Goal: Entertainment & Leisure: Consume media (video, audio)

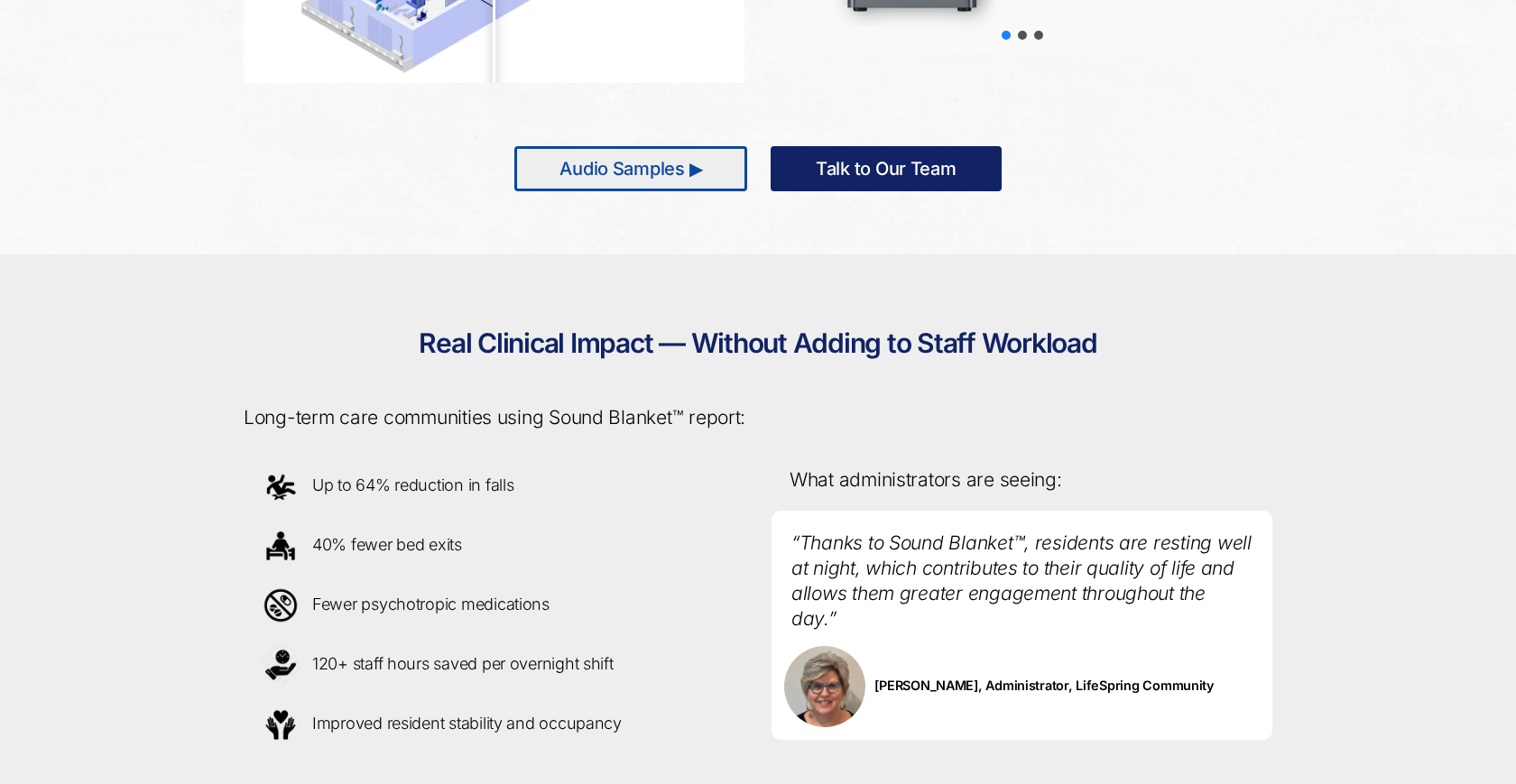
scroll to position [1351, 0]
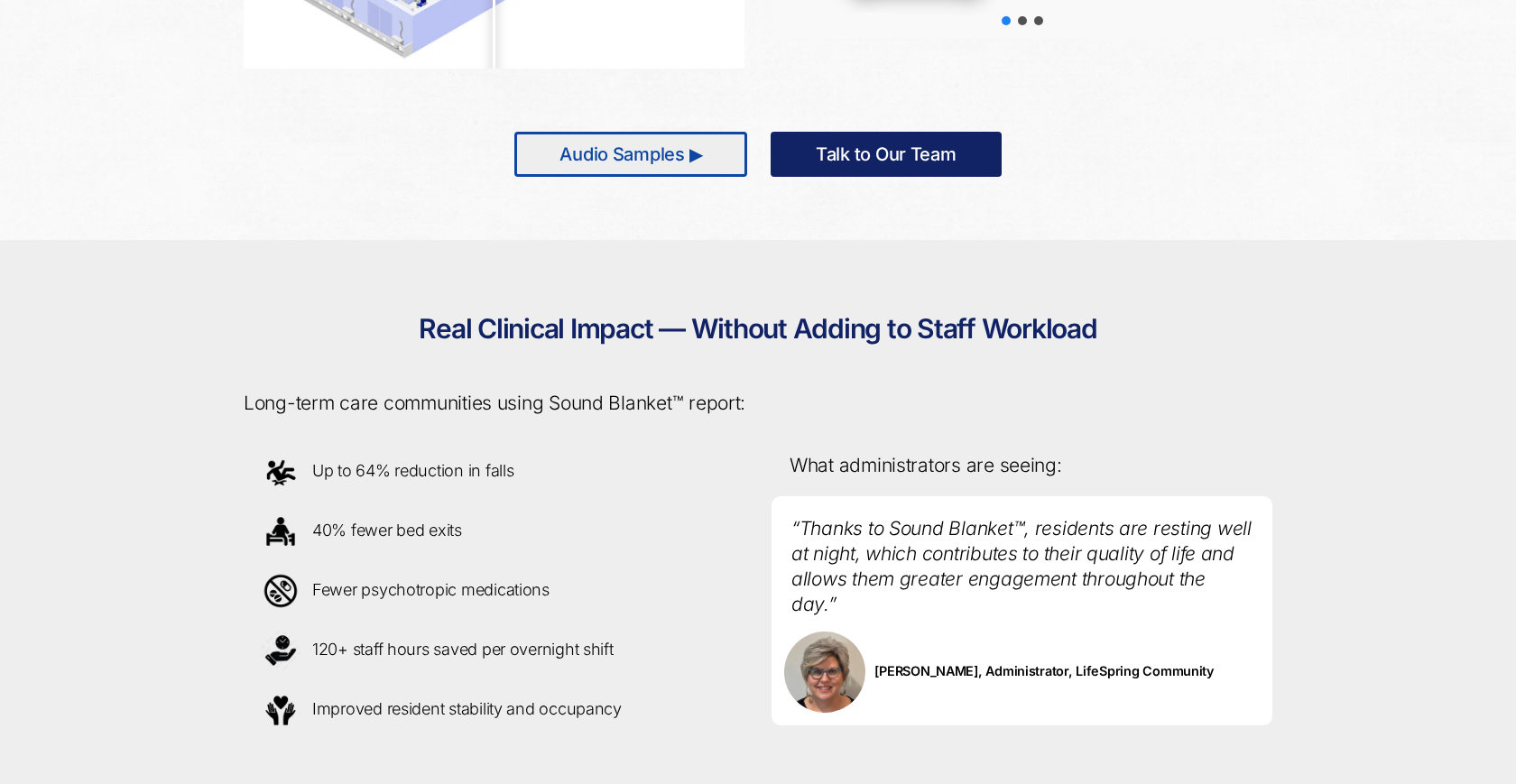
click at [565, 161] on link "Audio Samples ▶" at bounding box center [631, 155] width 233 height 45
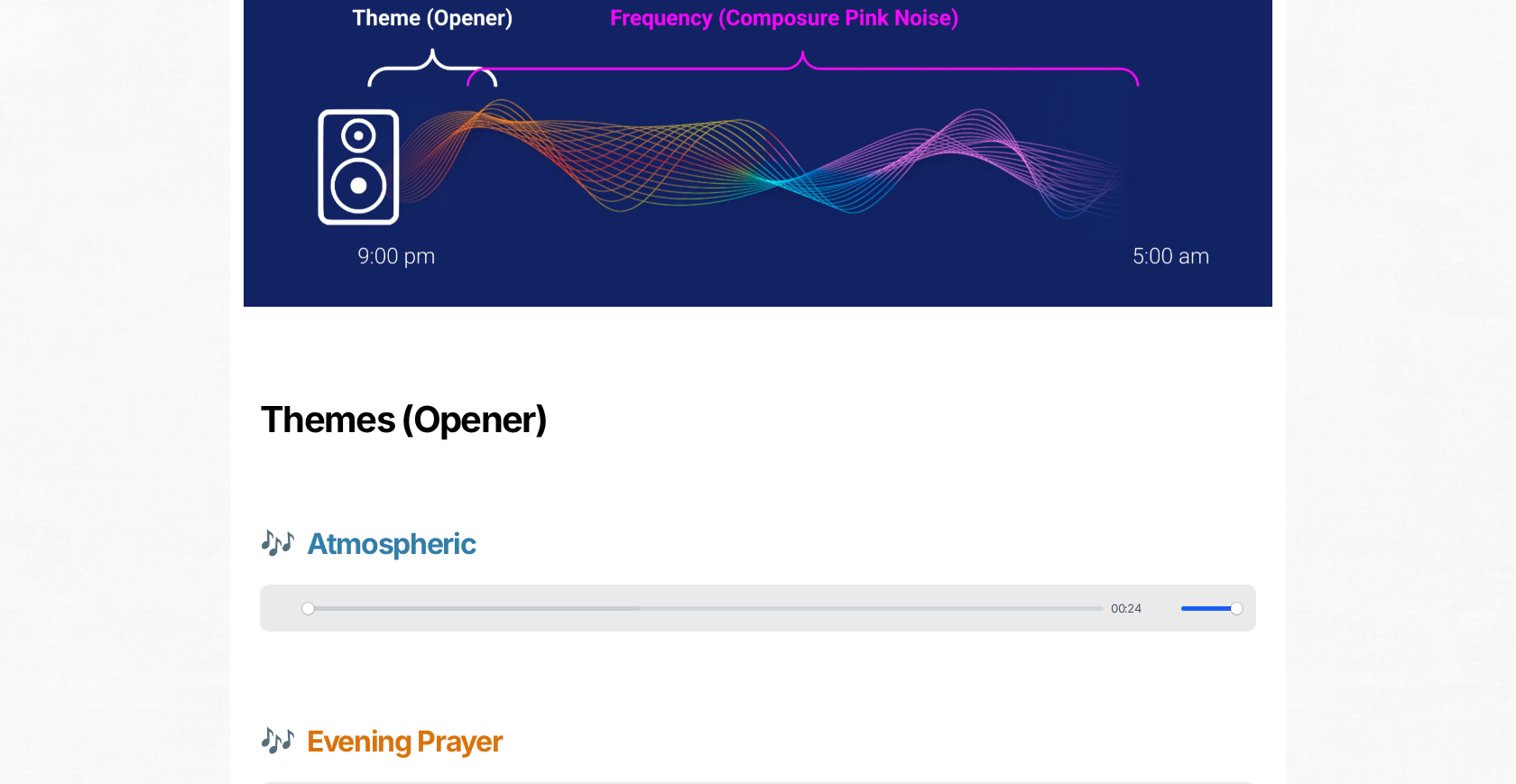
scroll to position [330, 0]
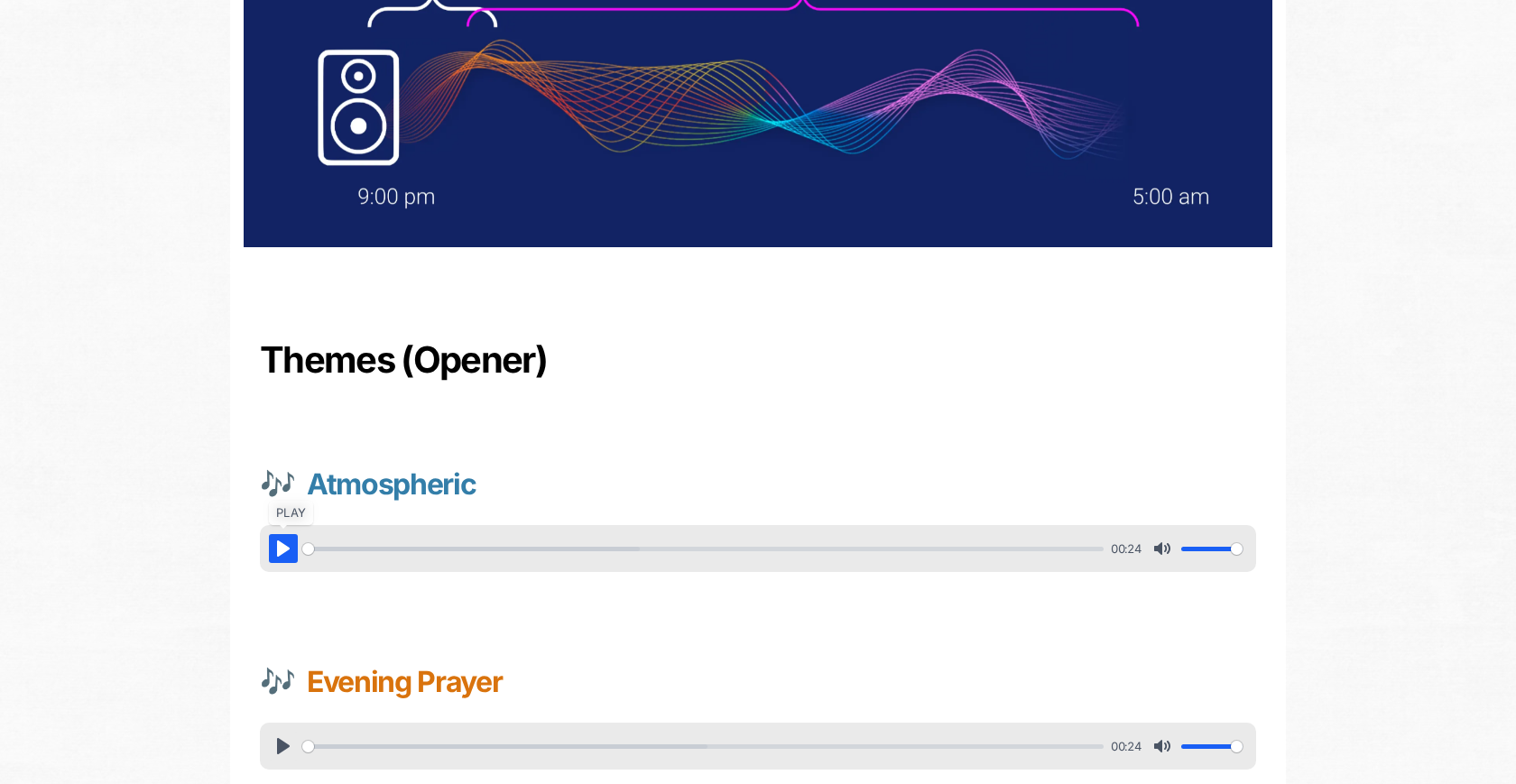
click at [284, 555] on button "Pause Play" at bounding box center [284, 548] width 29 height 29
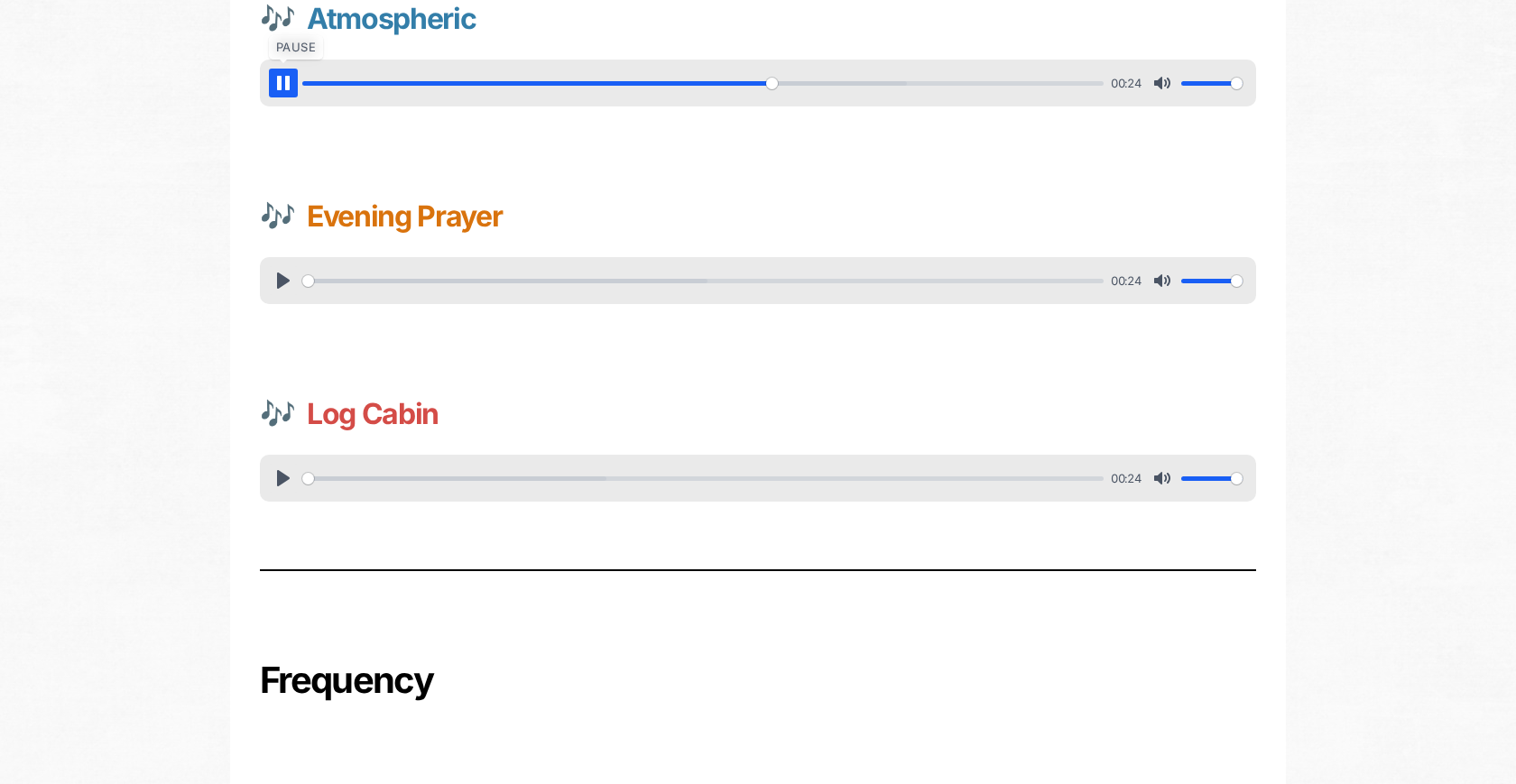
scroll to position [793, 0]
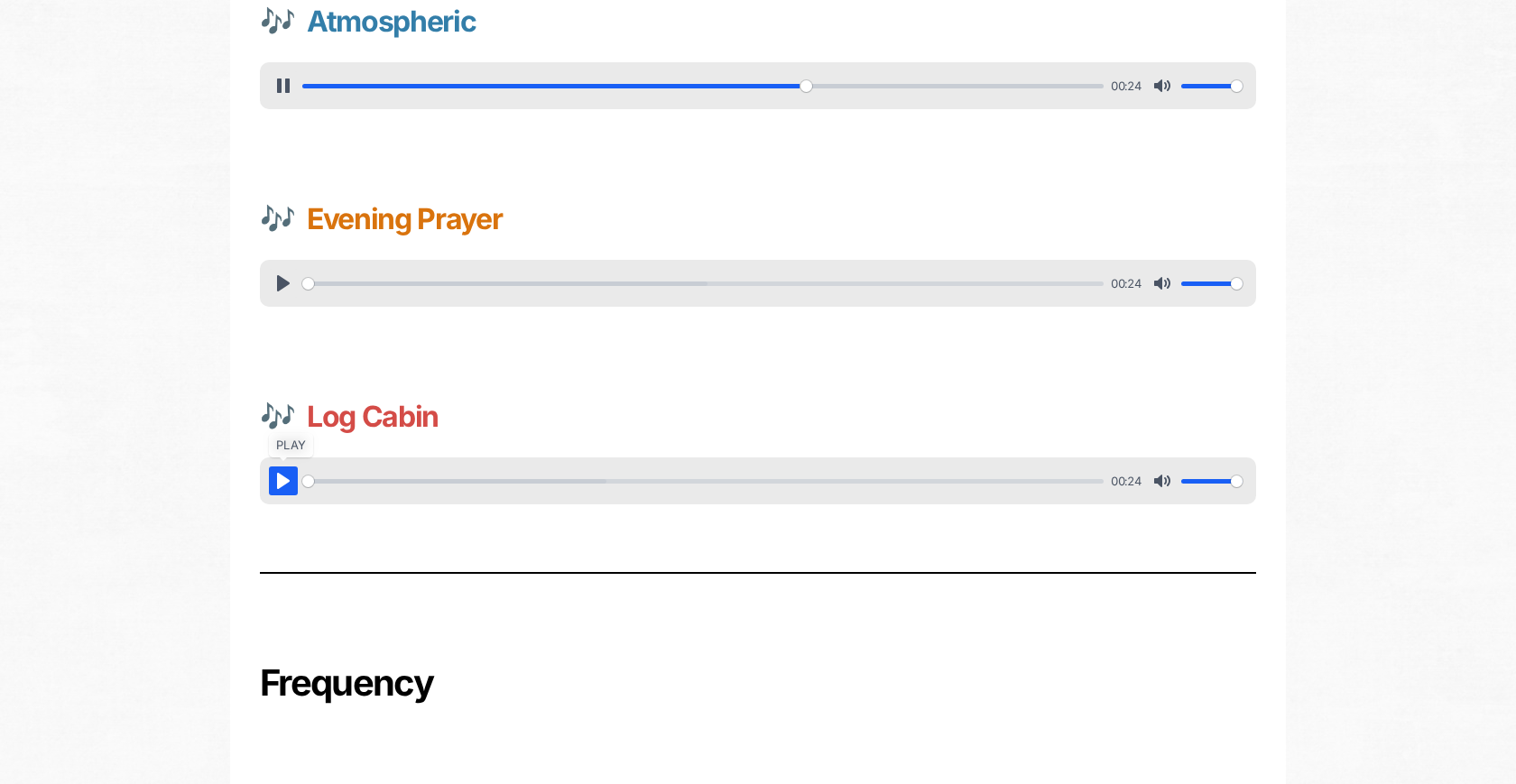
click at [272, 478] on button "Pause Play" at bounding box center [284, 481] width 29 height 29
type input "63.68"
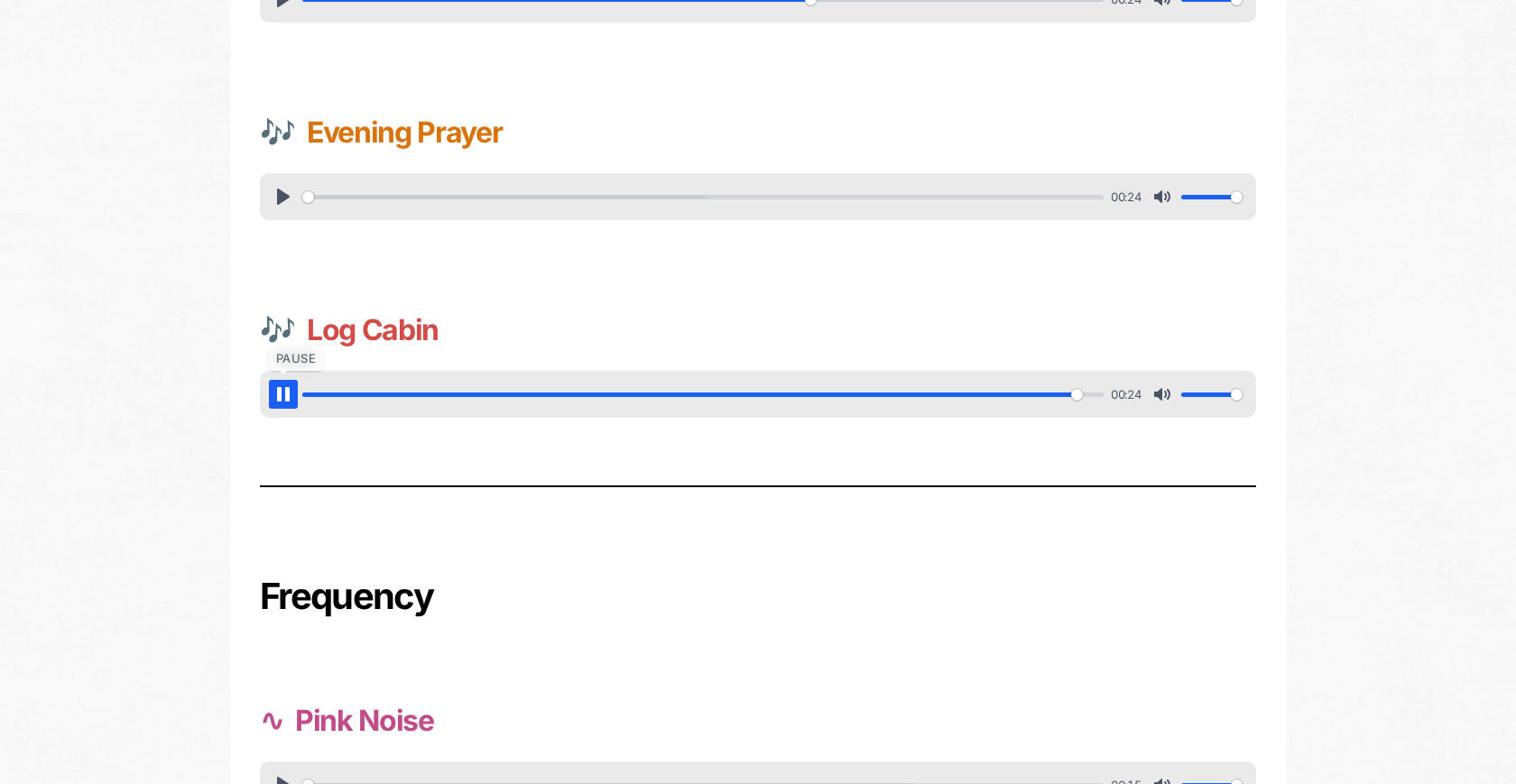
scroll to position [1041, 0]
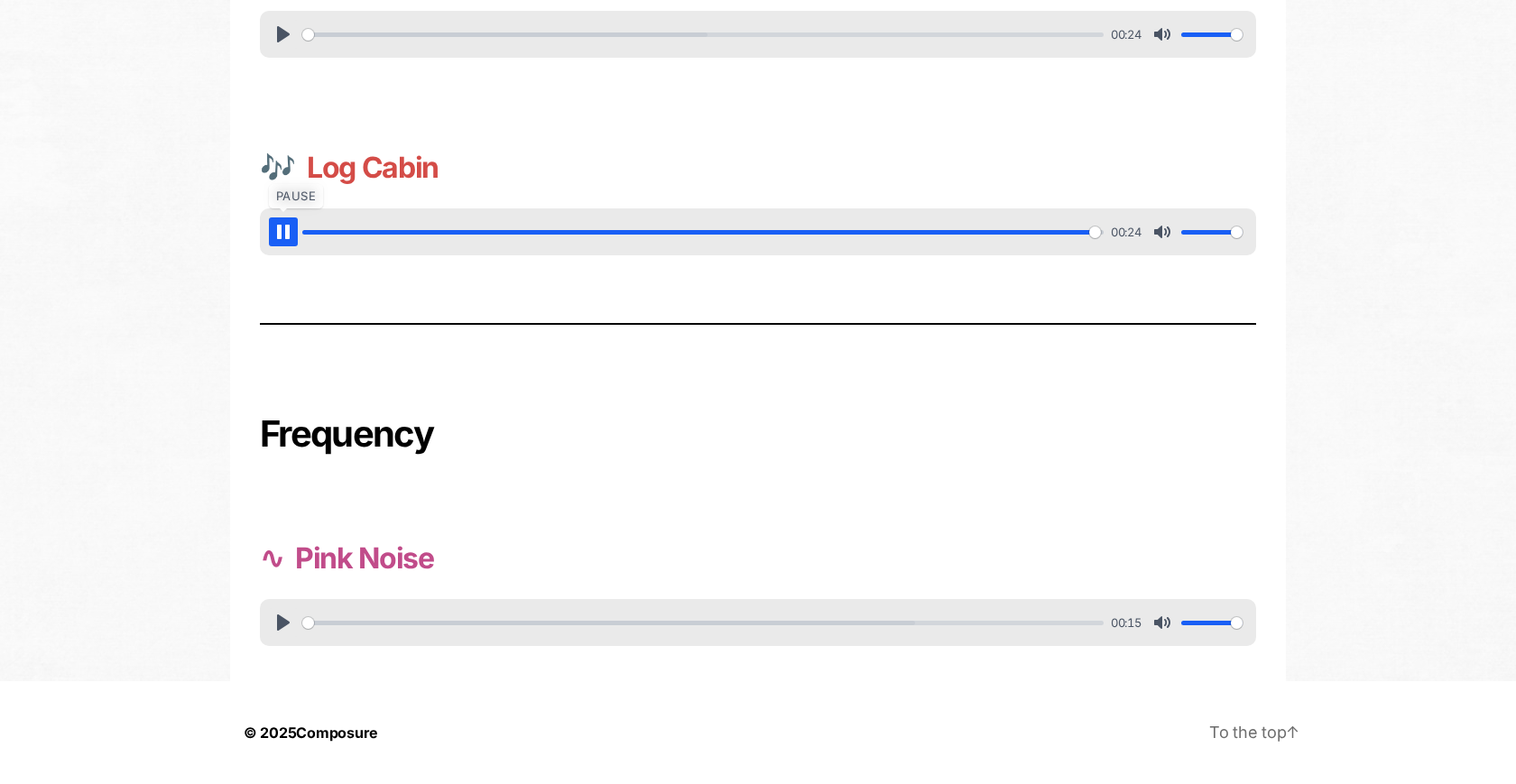
type input "100"
click at [272, 622] on button "Pause Play" at bounding box center [284, 622] width 29 height 29
type input "32.68"
